Goal: Task Accomplishment & Management: Manage account settings

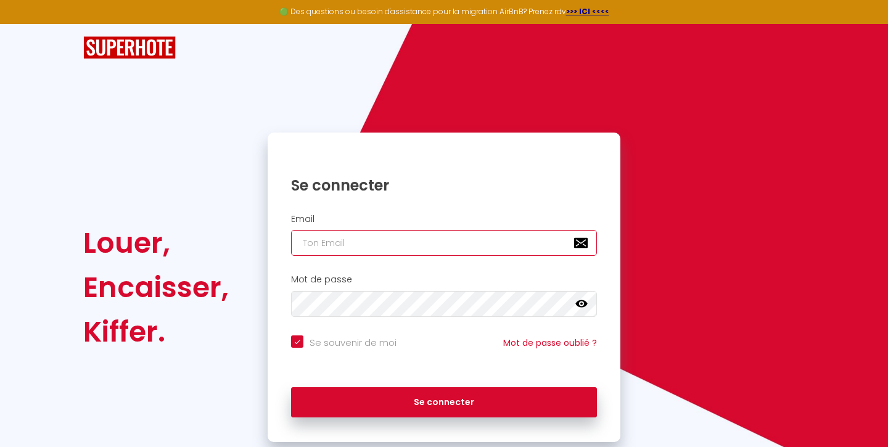
click at [406, 238] on input "email" at bounding box center [444, 243] width 306 height 26
type input "j"
checkbox input "true"
type input "jm"
checkbox input "true"
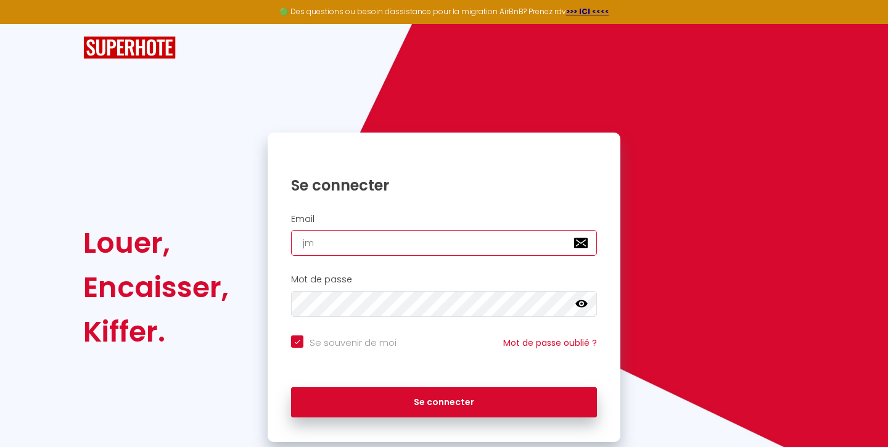
type input "jma"
checkbox input "true"
type input "jmal"
checkbox input "true"
type input "jmala"
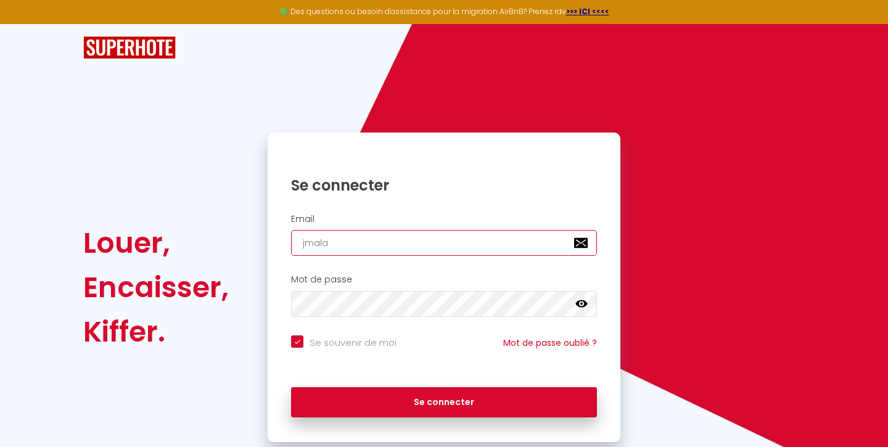
checkbox input "true"
type input "jmalar"
checkbox input "true"
type input "jmalard"
checkbox input "true"
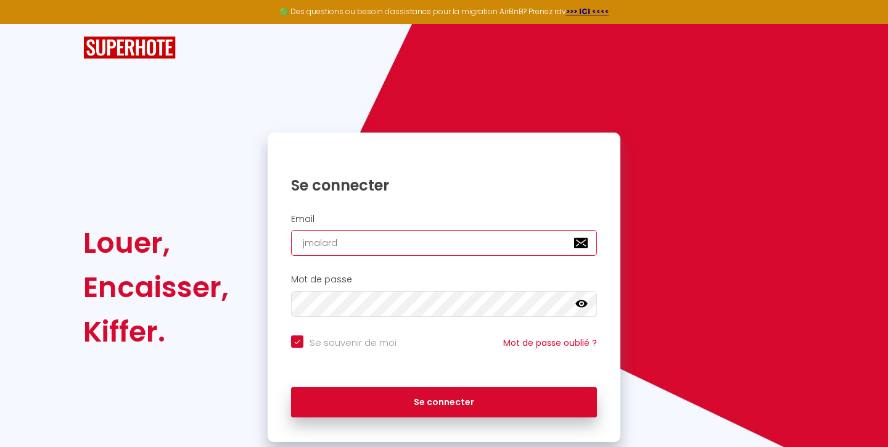
type input "jmalard."
checkbox input "true"
type input "jmalard.s"
checkbox input "true"
type input "[DOMAIN_NAME]"
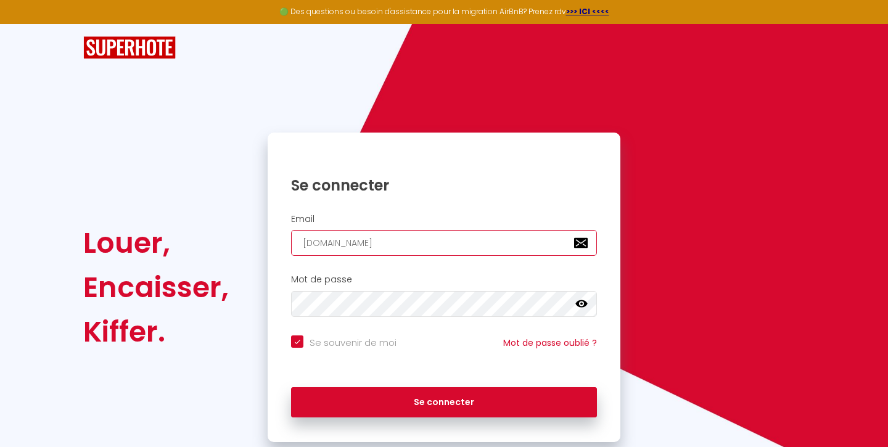
checkbox input "true"
type input "jmalard.sta"
checkbox input "true"
type input "jmalard.sta@"
checkbox input "true"
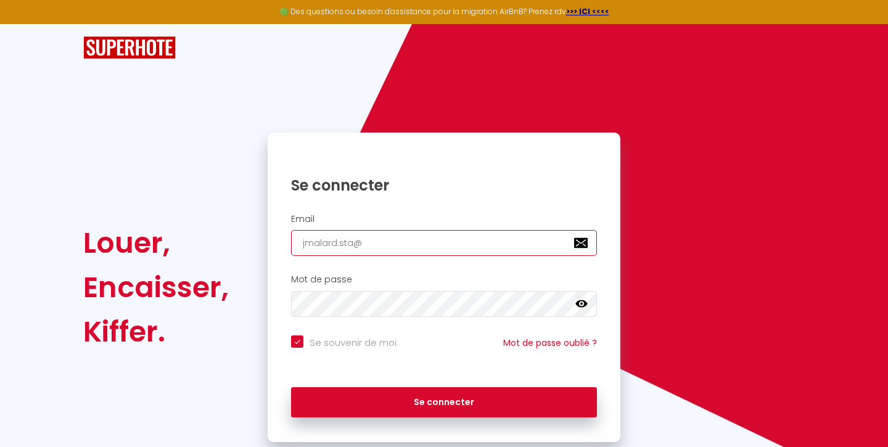
type input "jmalard.sta@g"
checkbox input "true"
type input "jmalard.sta@gm"
checkbox input "true"
type input "jmalard.sta@gma"
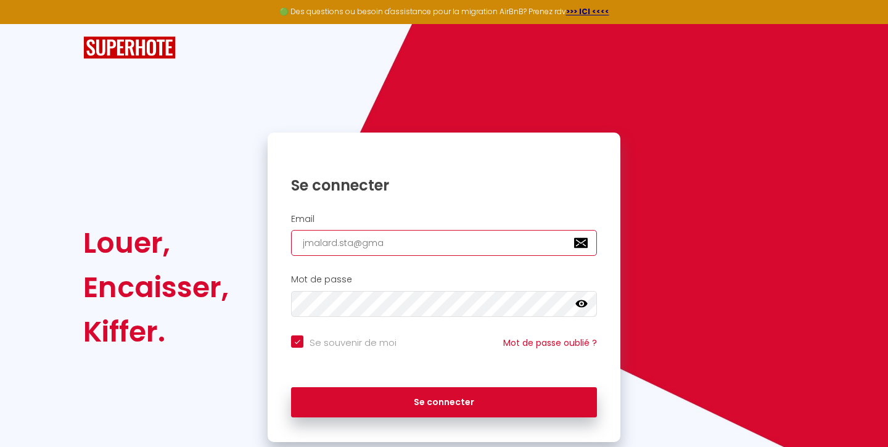
checkbox input "true"
type input "jmalard.sta@gmai"
checkbox input "true"
type input "[EMAIL_ADDRESS]"
checkbox input "true"
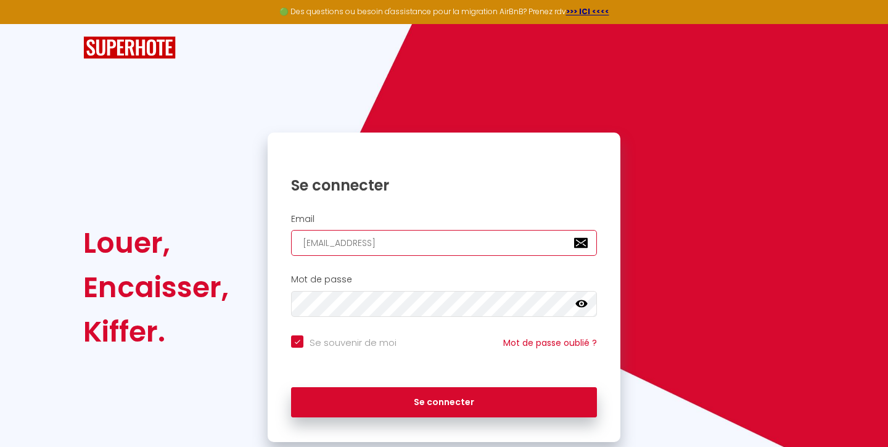
type input "[EMAIL_ADDRESS]."
checkbox input "true"
type input "jmalard.sta@gmail.c"
checkbox input "true"
type input "[EMAIL_ADDRESS][DOMAIN_NAME]"
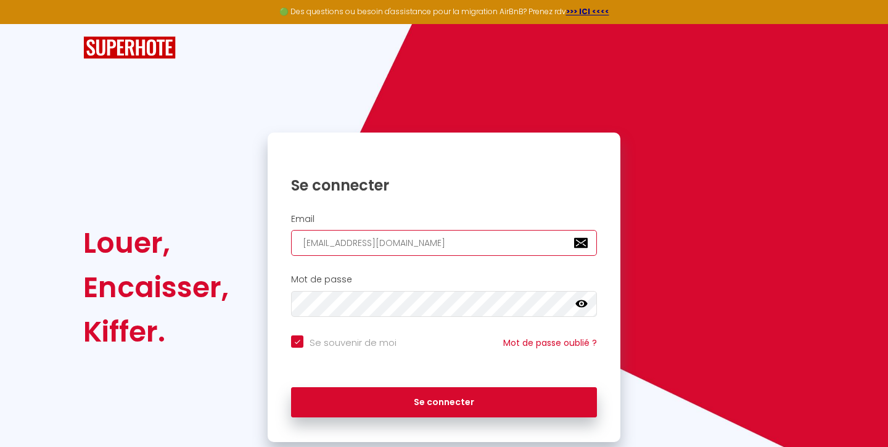
checkbox input "true"
type input "[EMAIL_ADDRESS][DOMAIN_NAME]"
checkbox input "true"
type input "[EMAIL_ADDRESS][DOMAIN_NAME]"
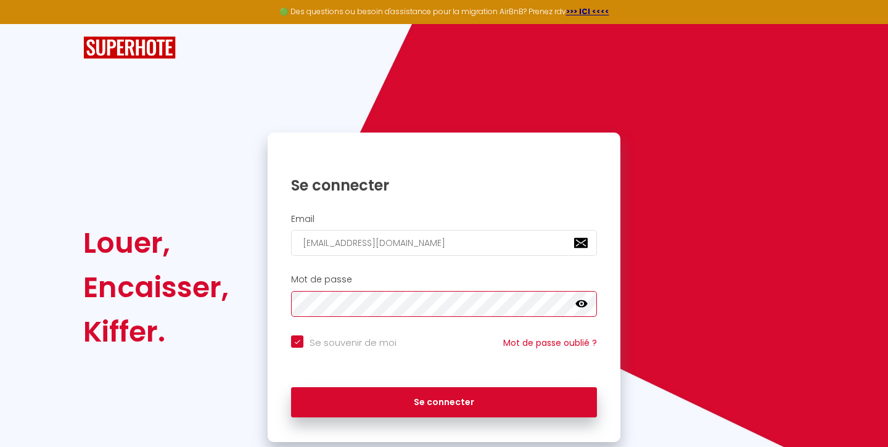
click at [291, 387] on button "Se connecter" at bounding box center [444, 402] width 306 height 31
checkbox input "true"
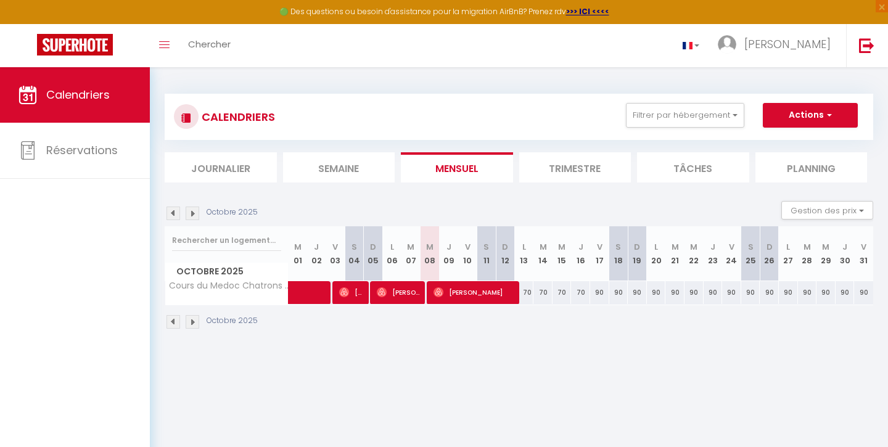
click at [581, 160] on li "Trimestre" at bounding box center [575, 167] width 112 height 30
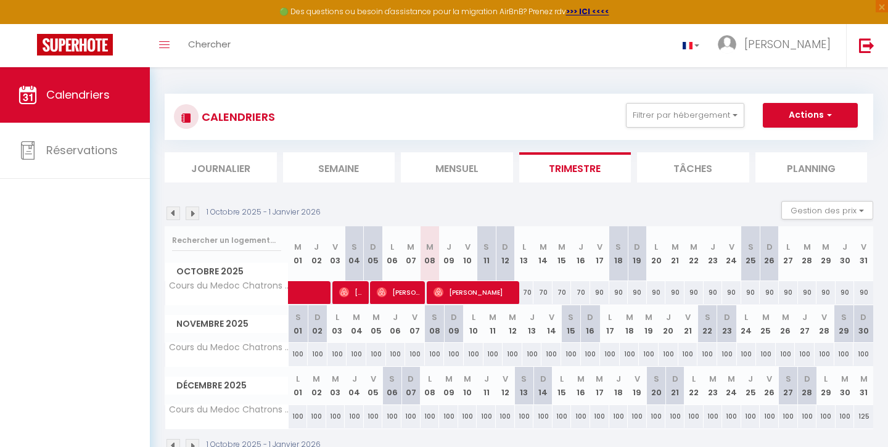
click at [174, 211] on img at bounding box center [173, 214] width 14 height 14
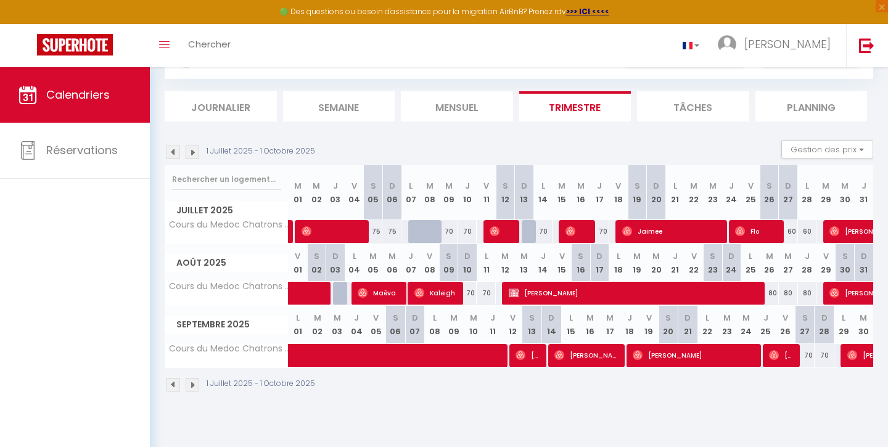
scroll to position [63, 0]
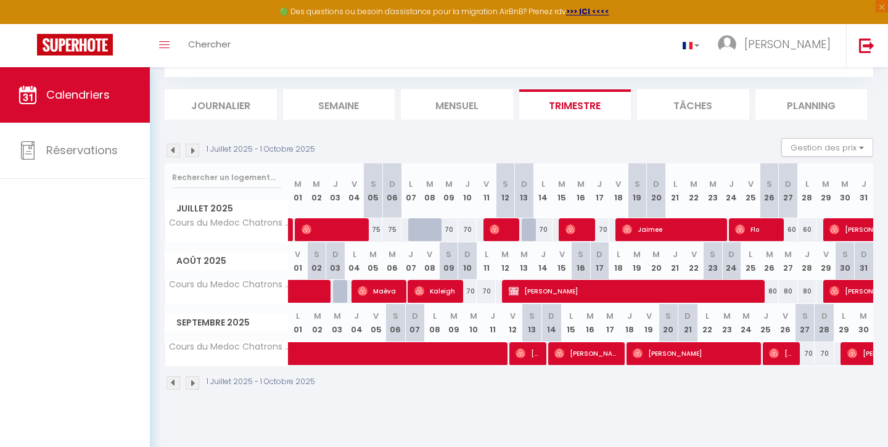
click at [171, 152] on img at bounding box center [173, 151] width 14 height 14
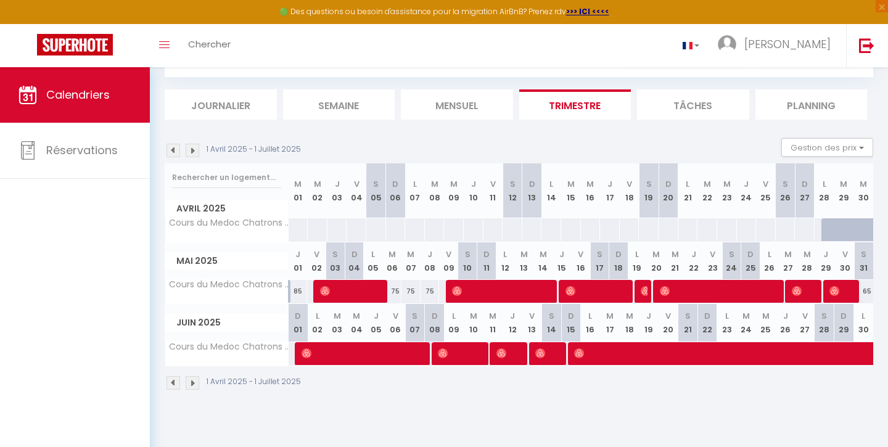
click at [176, 151] on img at bounding box center [173, 151] width 14 height 14
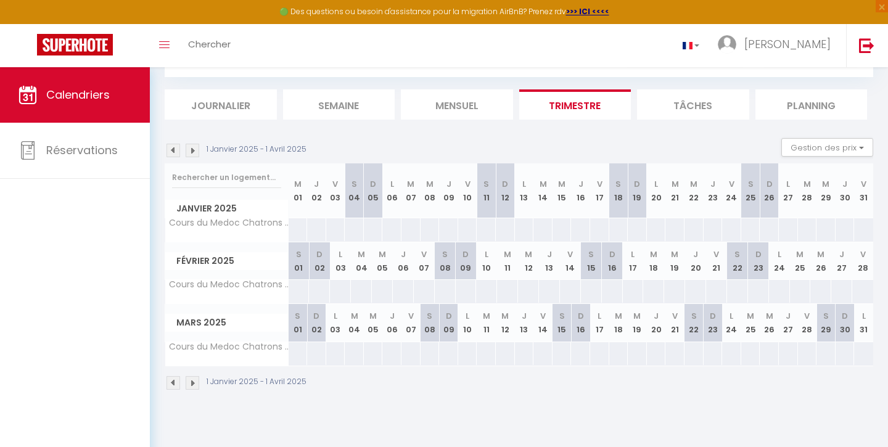
click at [192, 151] on img at bounding box center [193, 151] width 14 height 14
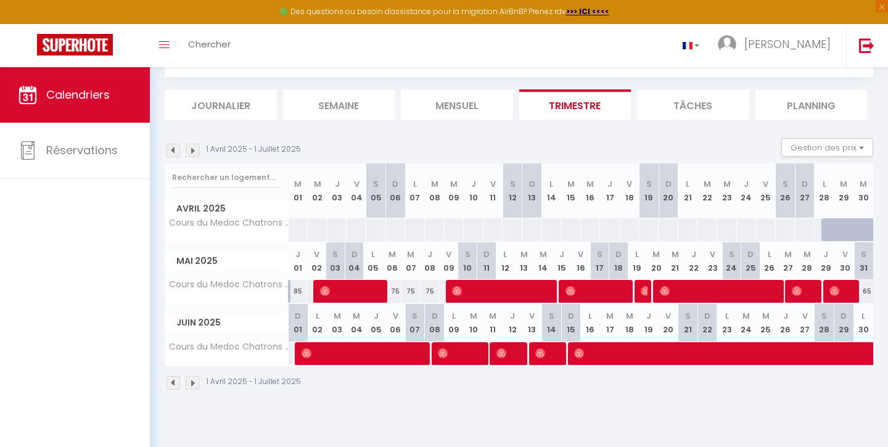
click at [192, 151] on img at bounding box center [193, 151] width 14 height 14
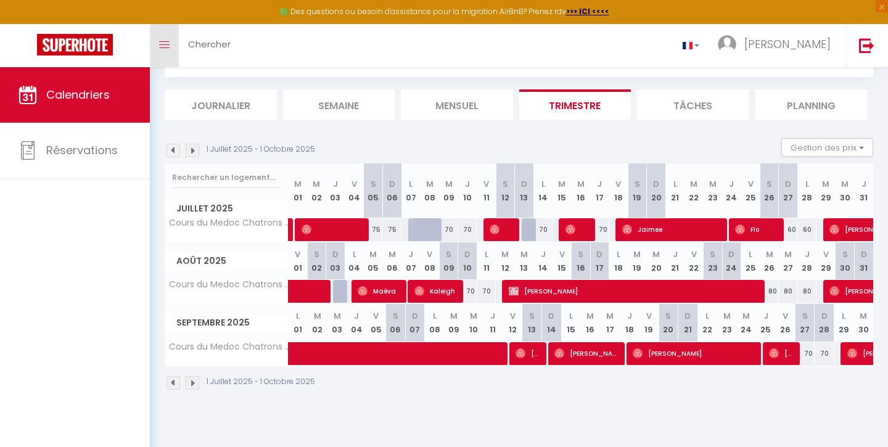
click at [163, 46] on icon "Toggle menubar" at bounding box center [164, 44] width 10 height 7
click at [162, 51] on link "Toggle menubar" at bounding box center [164, 45] width 29 height 43
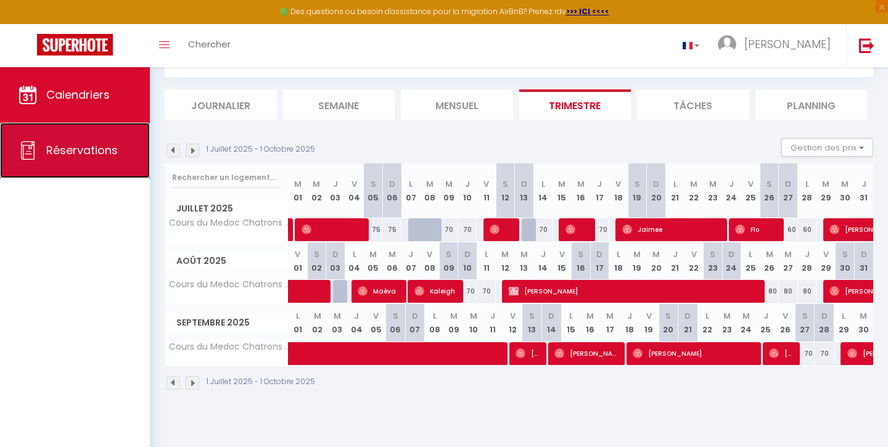
click at [77, 162] on link "Réservations" at bounding box center [75, 150] width 150 height 55
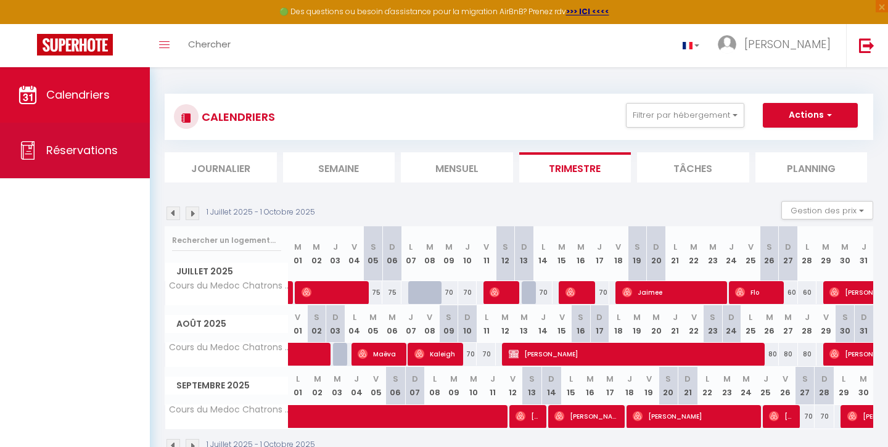
select select "not_cancelled"
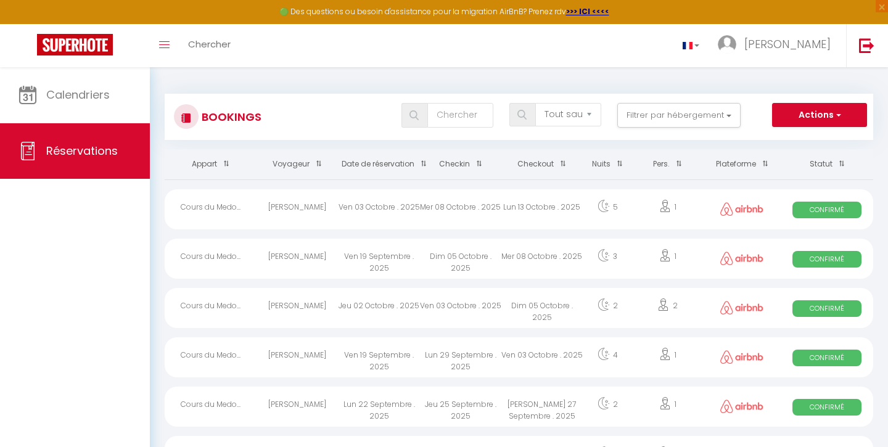
click at [634, 256] on div "1" at bounding box center [667, 259] width 71 height 40
select select "OK"
select select "0"
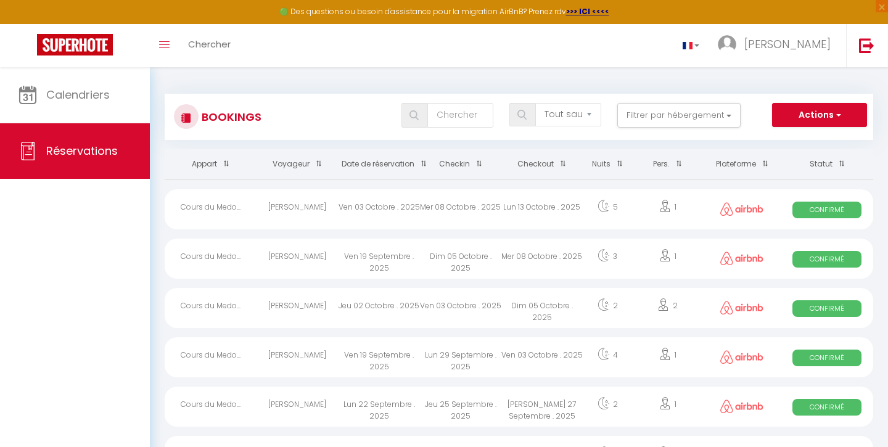
select select "1"
select select
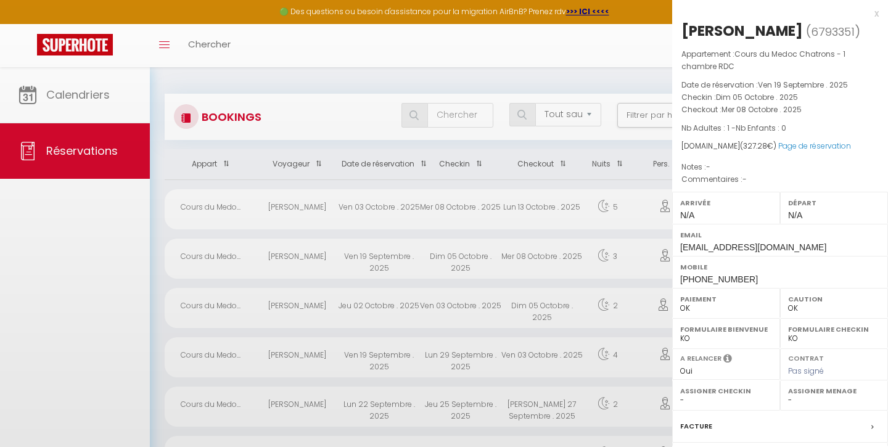
select select "48793"
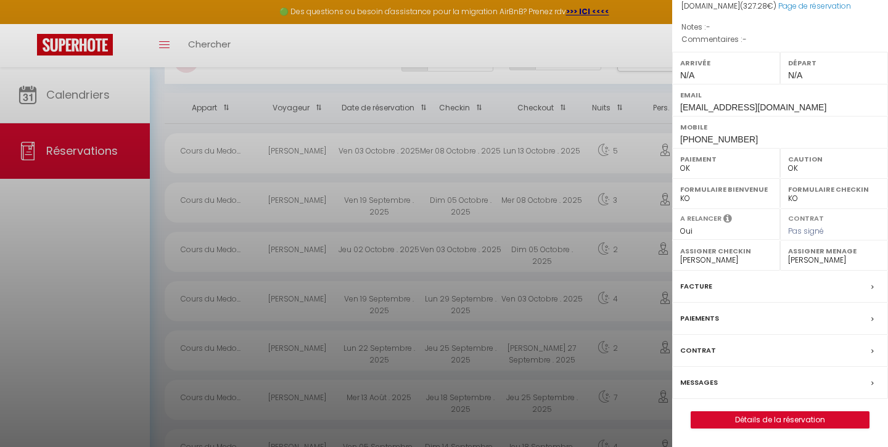
scroll to position [58, 0]
click at [769, 425] on link "Détails de la réservation" at bounding box center [780, 420] width 178 height 16
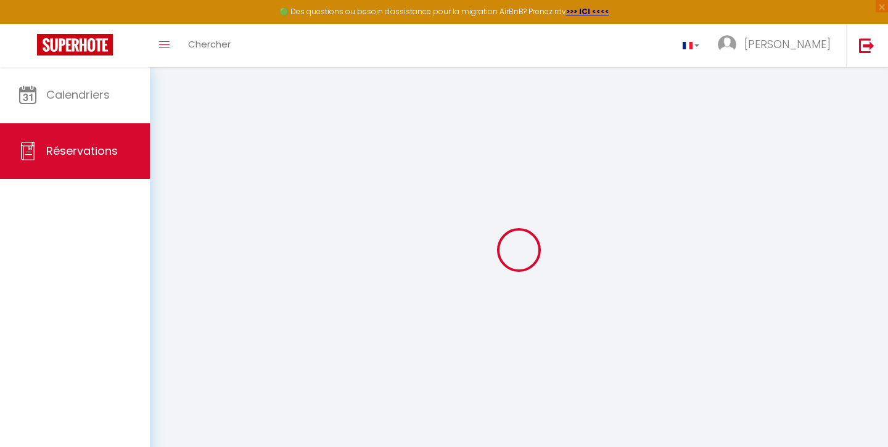
select select
checkbox input "false"
select select
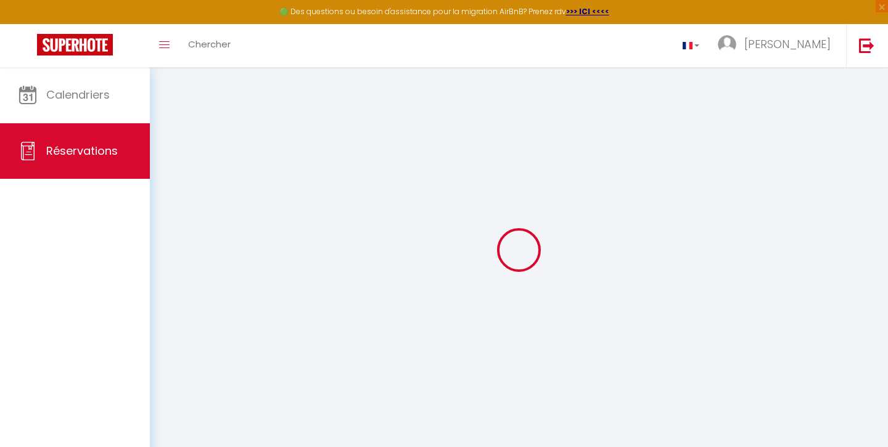
select select
checkbox input "false"
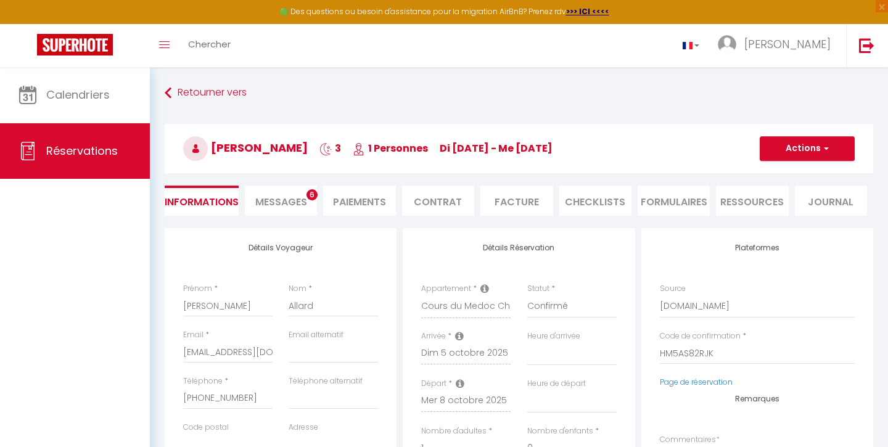
select select
checkbox input "false"
select select
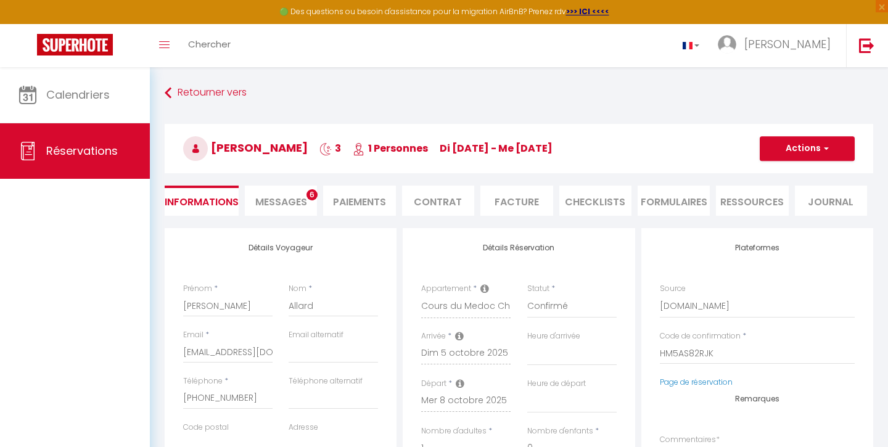
type input "70"
type input "17.28"
select select
checkbox input "false"
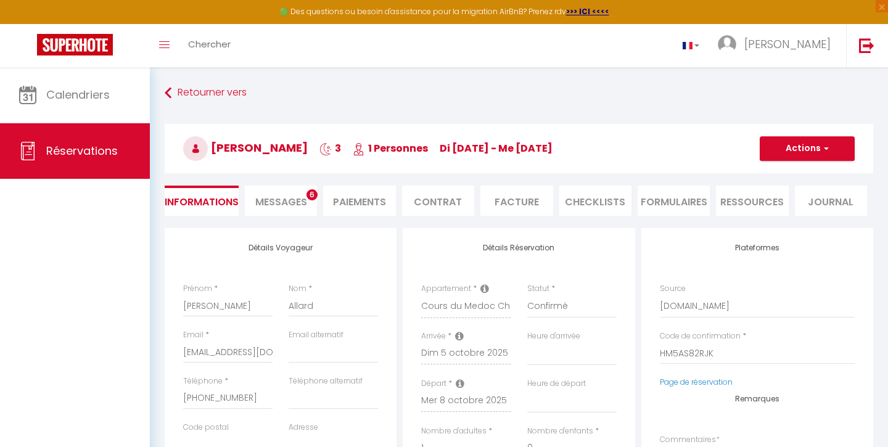
select select
checkbox input "false"
select select
click at [276, 195] on span "Messages" at bounding box center [281, 202] width 52 height 14
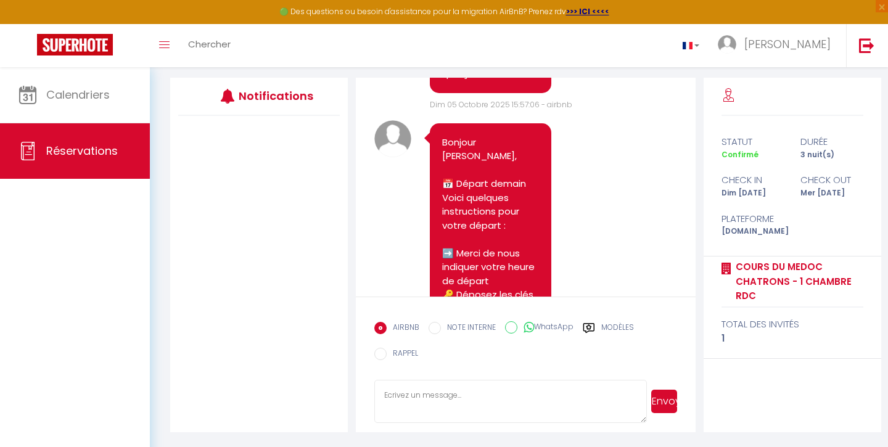
scroll to position [2428, 0]
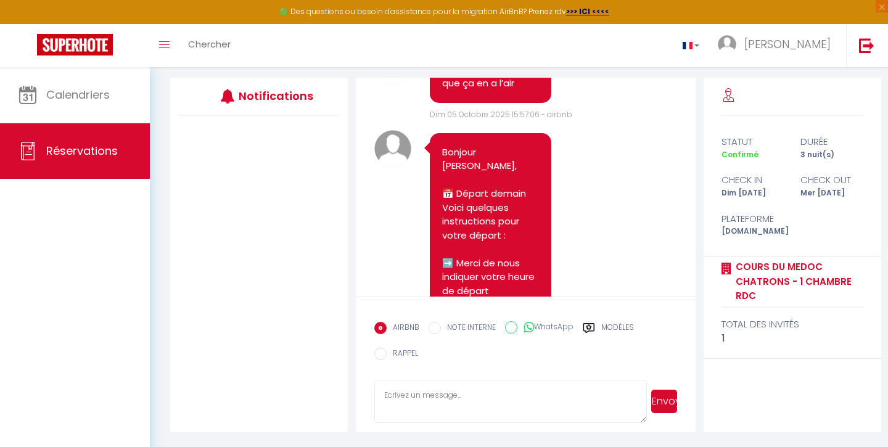
click at [433, 332] on input "NOTE INTERNE" at bounding box center [434, 328] width 12 height 12
radio input "true"
click at [388, 329] on label "AIRBNB" at bounding box center [402, 329] width 33 height 14
click at [386, 329] on input "EMAIL" at bounding box center [380, 328] width 12 height 12
radio input "true"
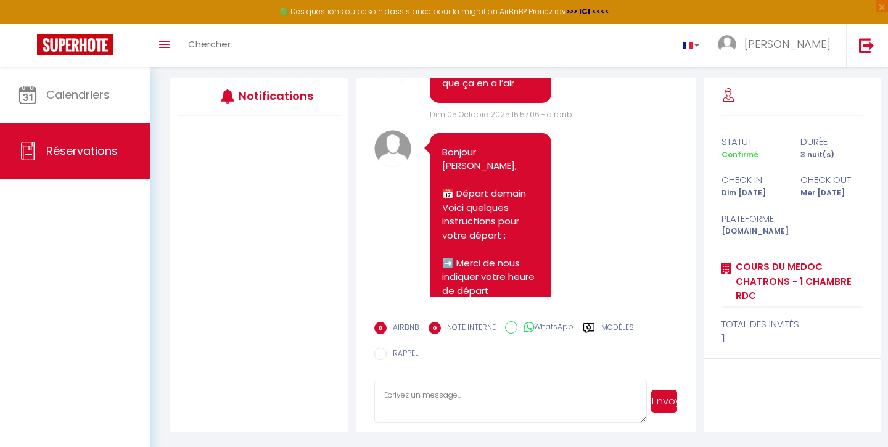
radio input "false"
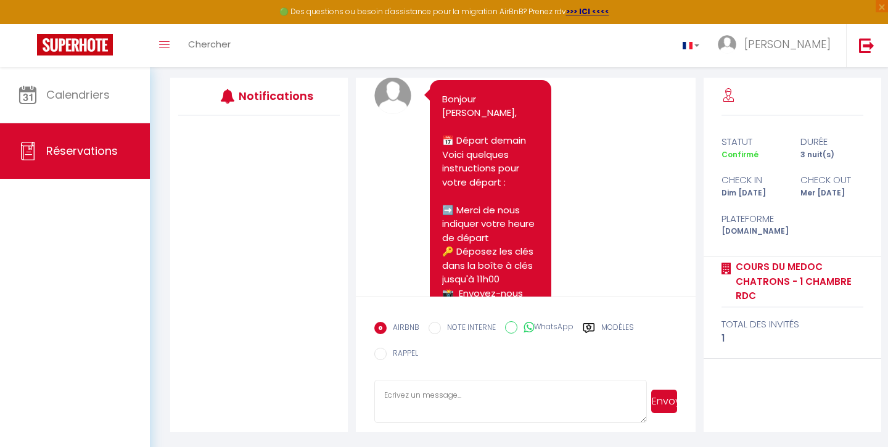
scroll to position [2444, 0]
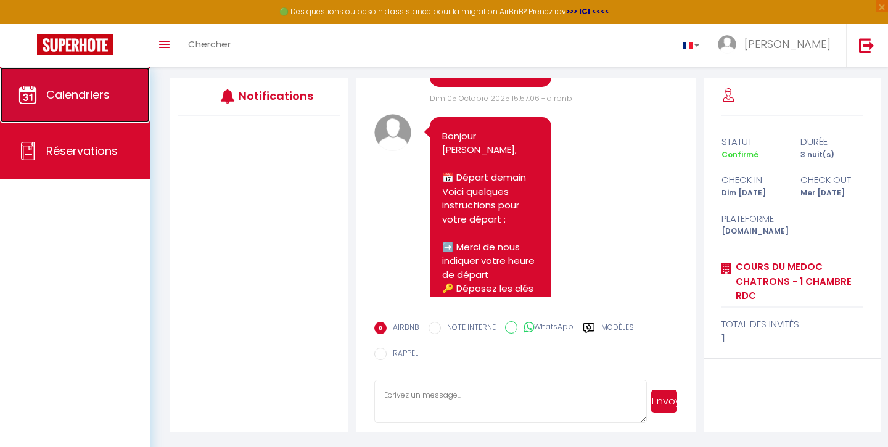
click at [65, 88] on span "Calendriers" at bounding box center [77, 94] width 63 height 15
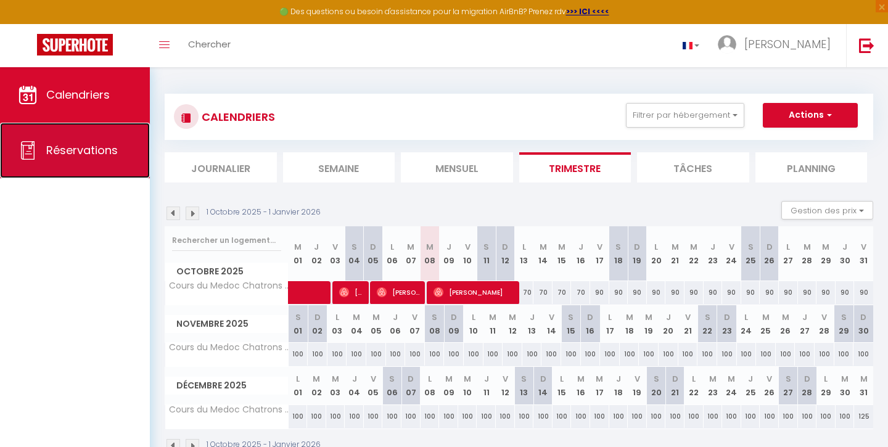
click at [59, 150] on span "Réservations" at bounding box center [82, 149] width 72 height 15
select select "not_cancelled"
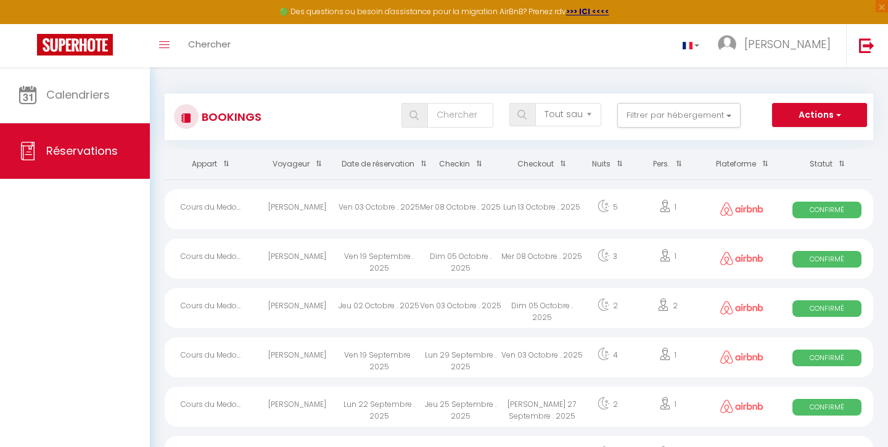
click at [301, 213] on div "[PERSON_NAME]" at bounding box center [296, 209] width 81 height 40
select select "OK"
select select "0"
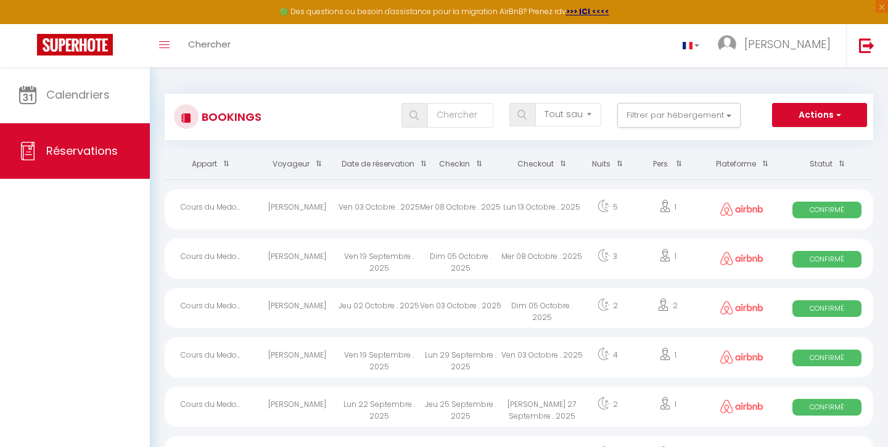
select select "1"
select select
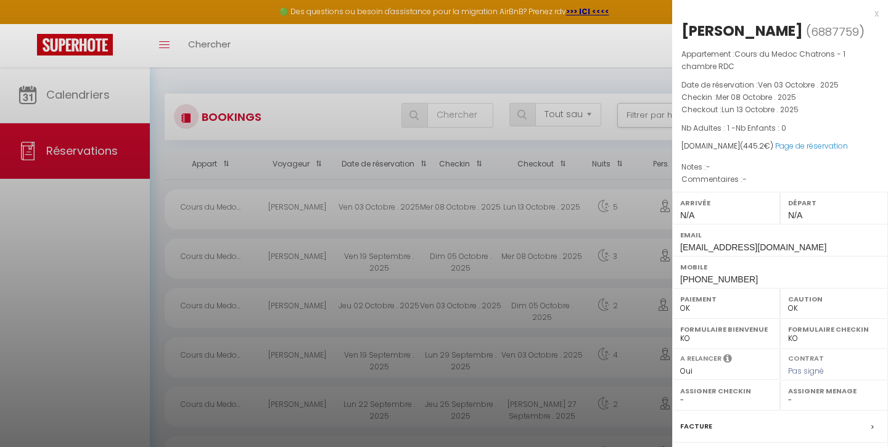
select select "48793"
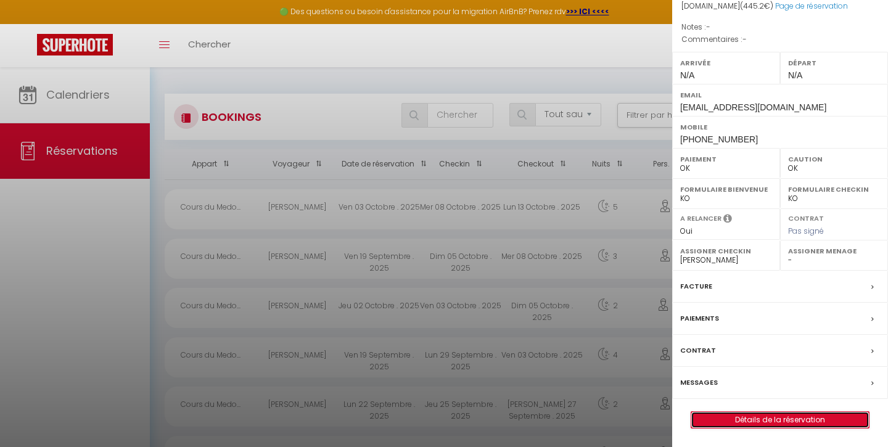
click at [789, 419] on link "Détails de la réservation" at bounding box center [780, 420] width 178 height 16
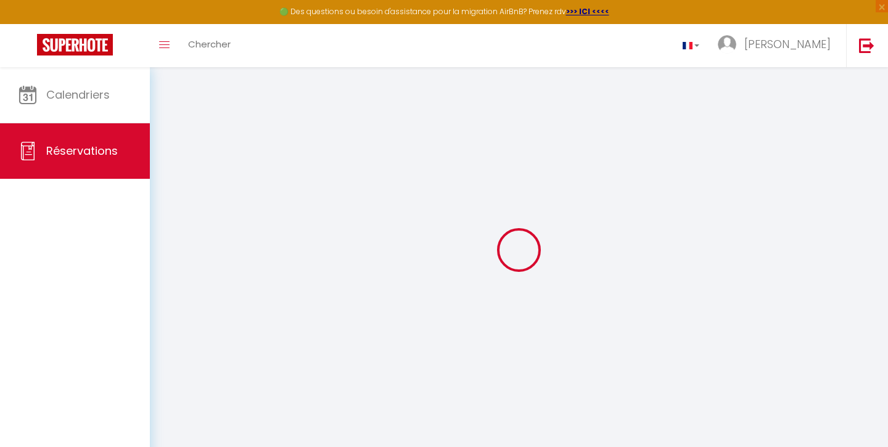
type input "[PERSON_NAME]"
type input "Bracq"
type input "[EMAIL_ADDRESS][DOMAIN_NAME]"
type input "[PHONE_NUMBER]"
select select
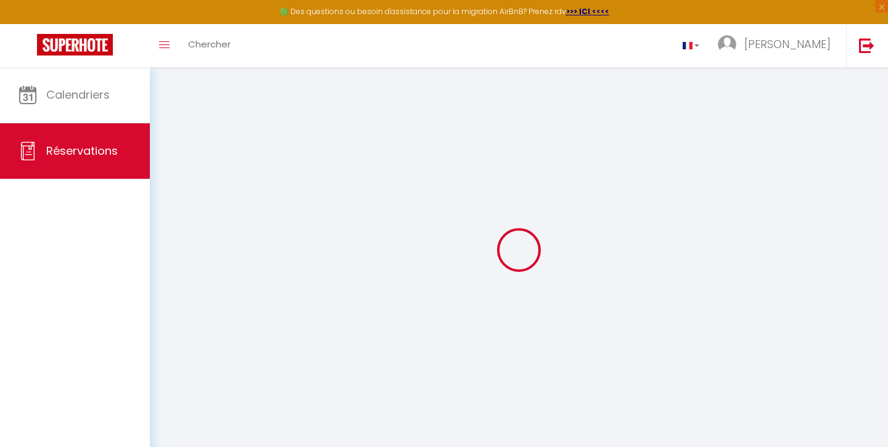
type input "63"
select select "66820"
select select "1"
select select
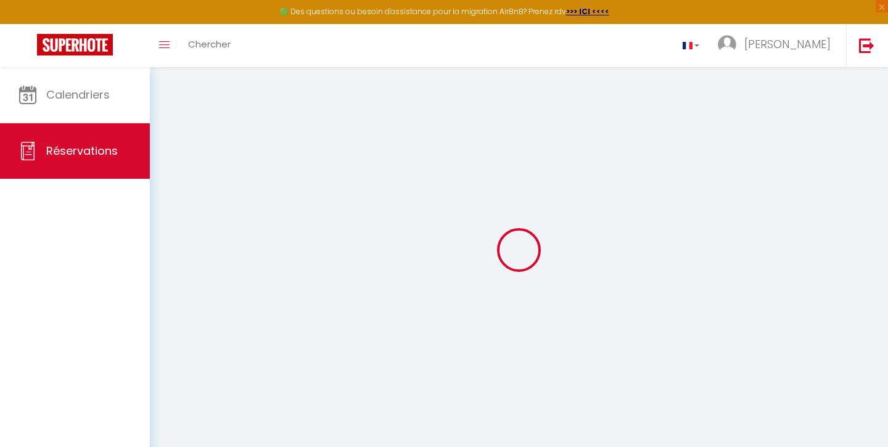
type input "1"
select select "12"
select select
type input "350"
checkbox input "false"
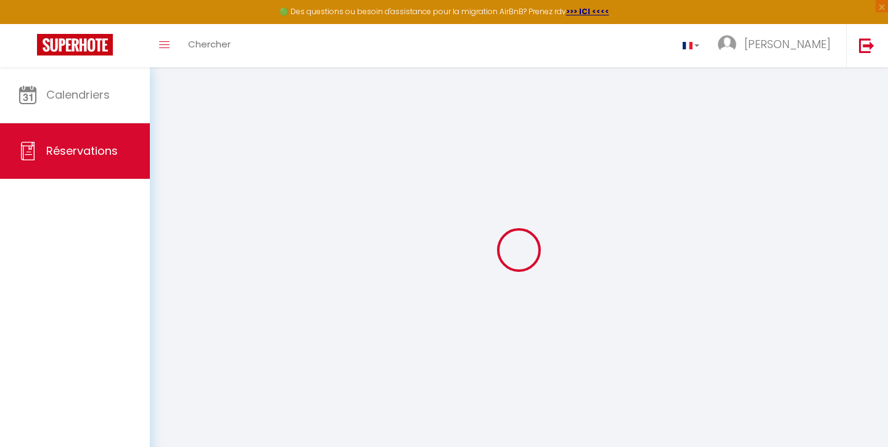
select select "1"
type input "0"
select select
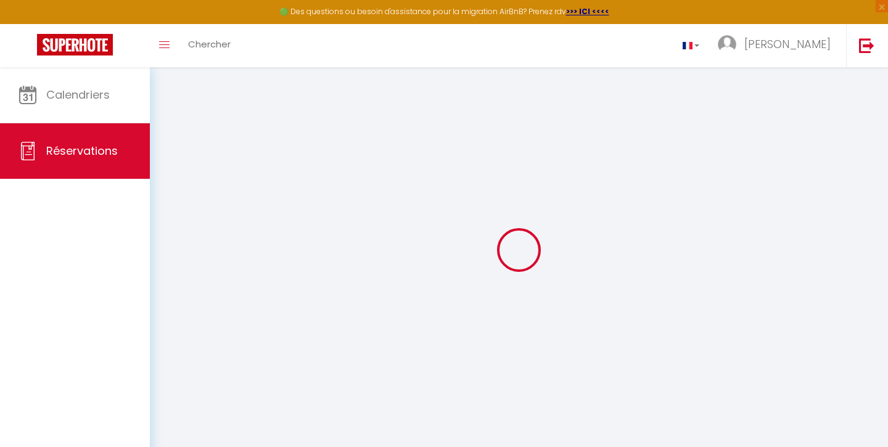
select select
select select "15"
checkbox input "false"
select select
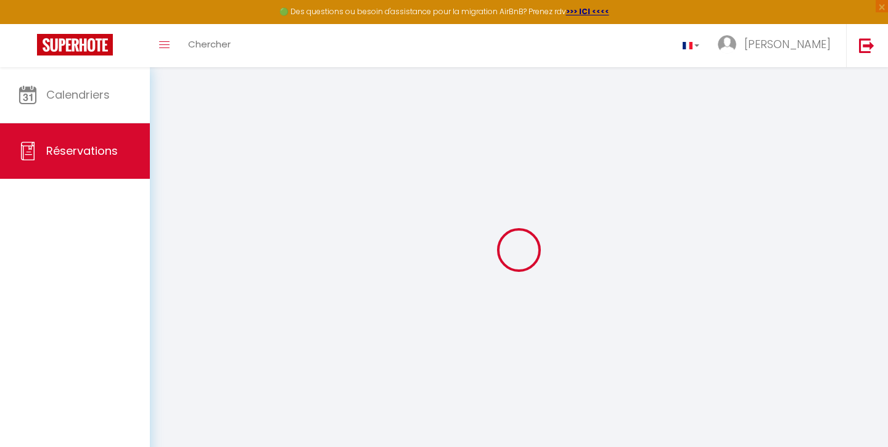
select select
checkbox input "false"
select select
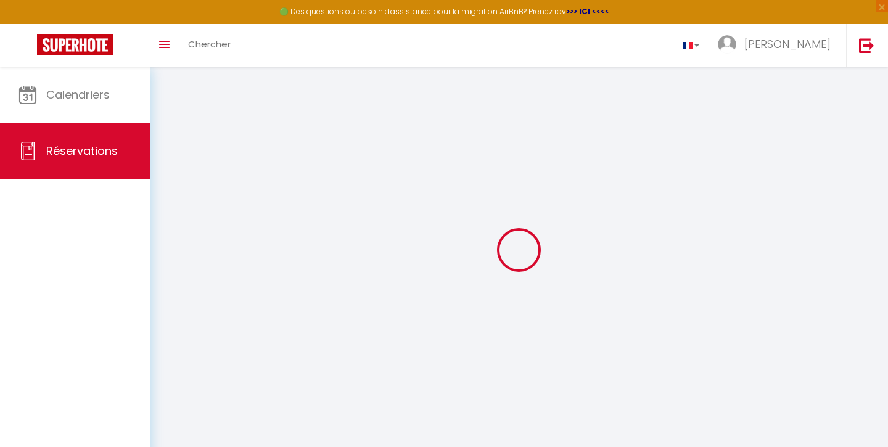
select select
checkbox input "false"
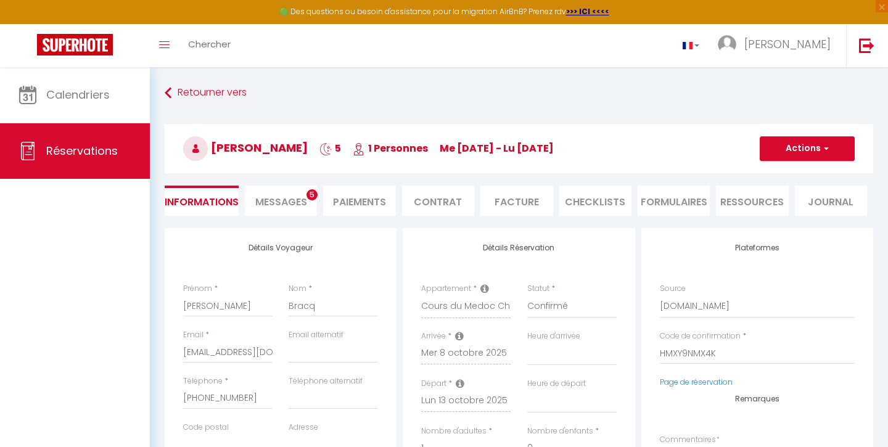
select select
checkbox input "false"
select select
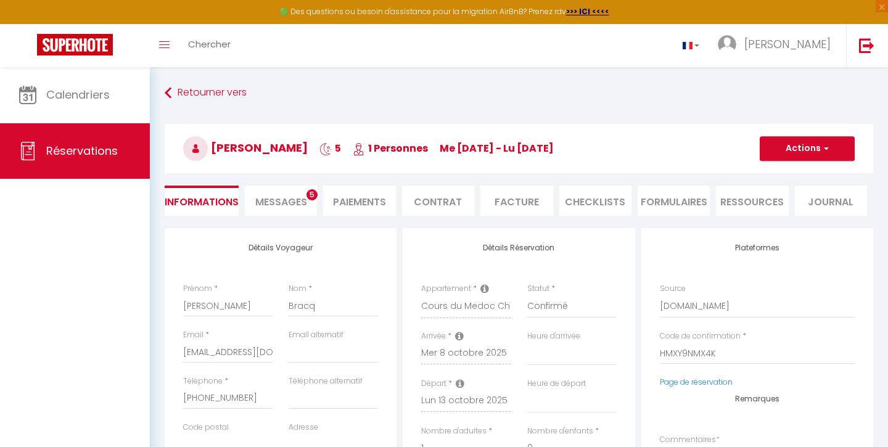
type input "70"
type input "25.2"
select select
checkbox input "false"
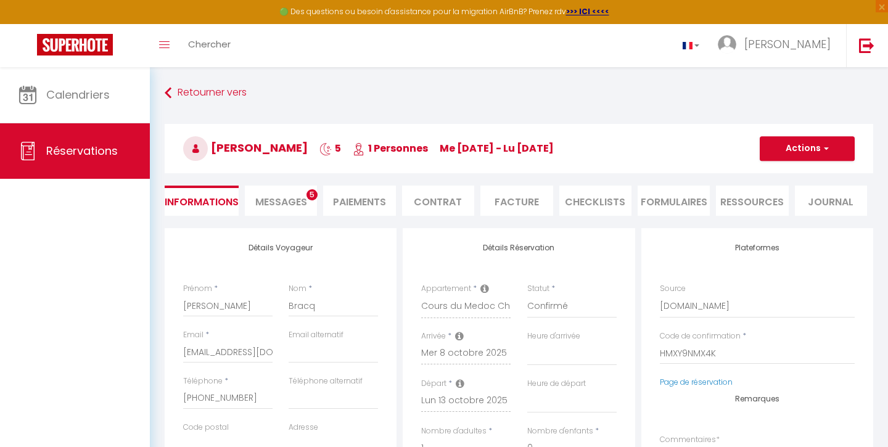
select select
checkbox input "false"
select select
click at [258, 198] on span "Messages" at bounding box center [281, 202] width 52 height 14
